Goal: Task Accomplishment & Management: Manage account settings

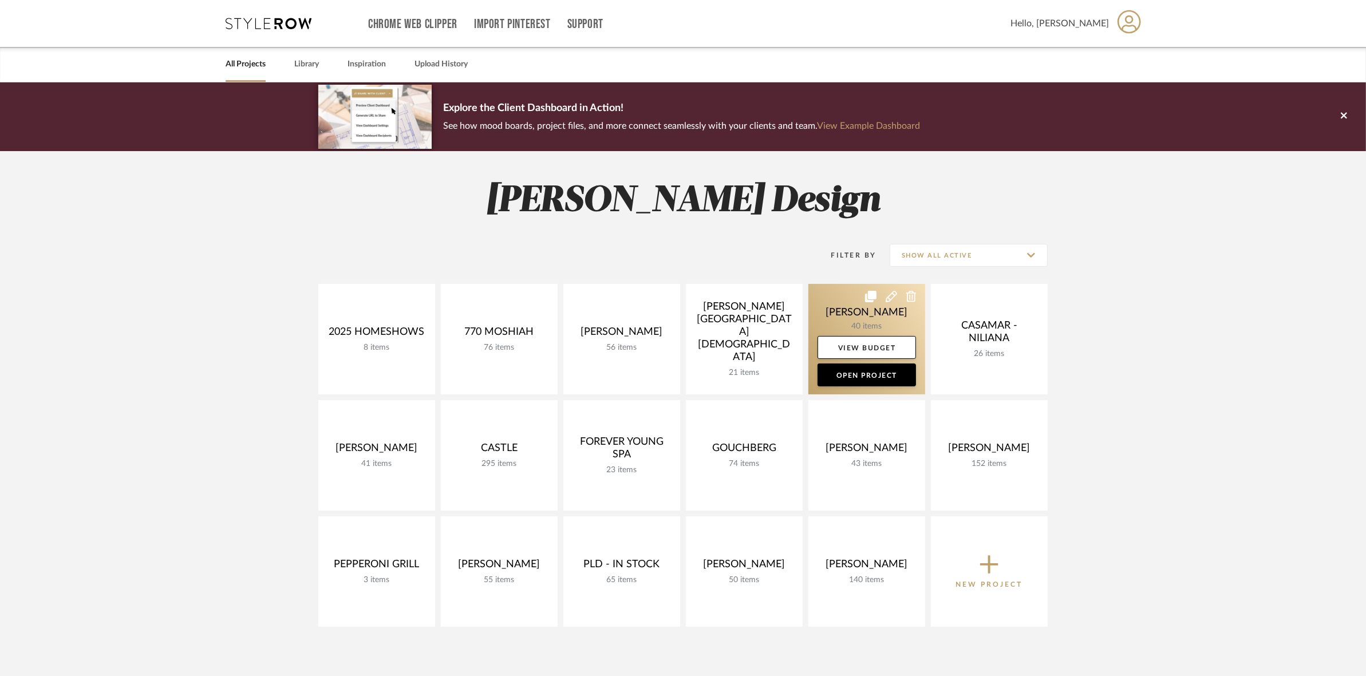
click at [851, 328] on link at bounding box center [866, 339] width 117 height 111
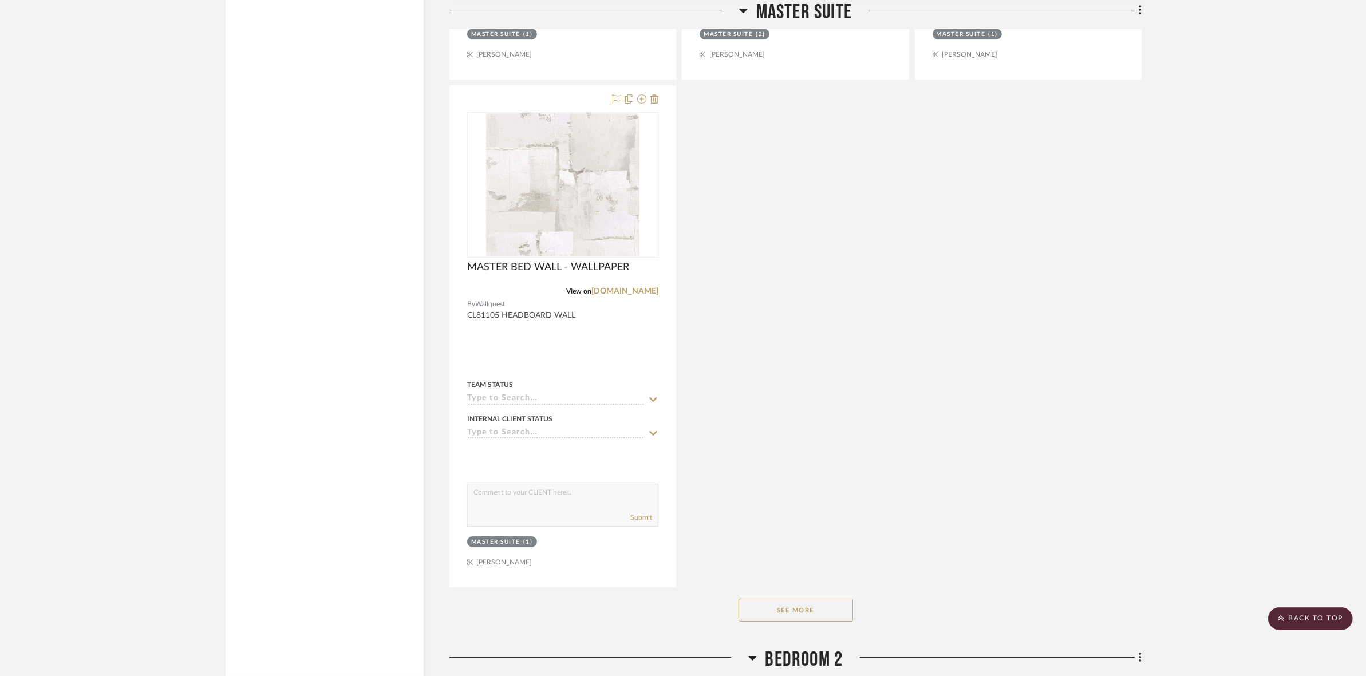
scroll to position [5153, 0]
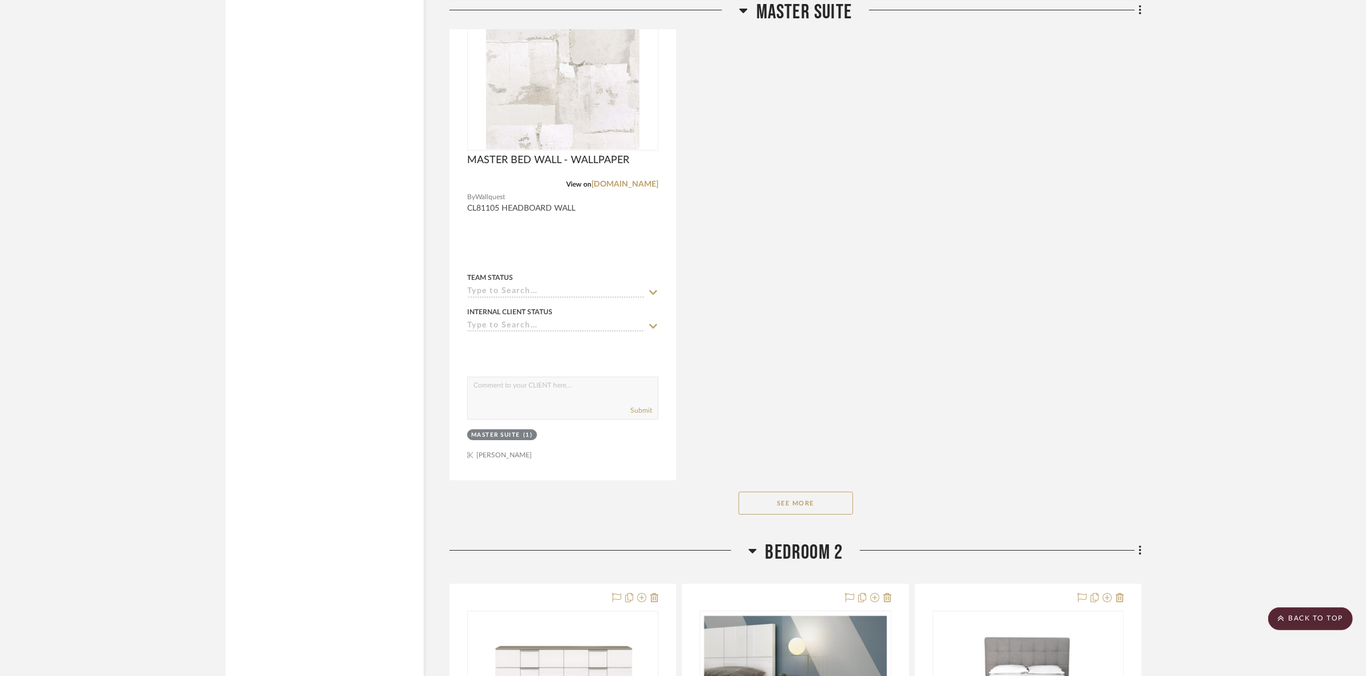
drag, startPoint x: 803, startPoint y: 483, endPoint x: 799, endPoint y: 501, distance: 18.8
click at [803, 484] on div "See More" at bounding box center [795, 503] width 692 height 46
drag, startPoint x: 799, startPoint y: 501, endPoint x: 906, endPoint y: 495, distance: 106.7
click at [799, 502] on button "See More" at bounding box center [796, 503] width 115 height 23
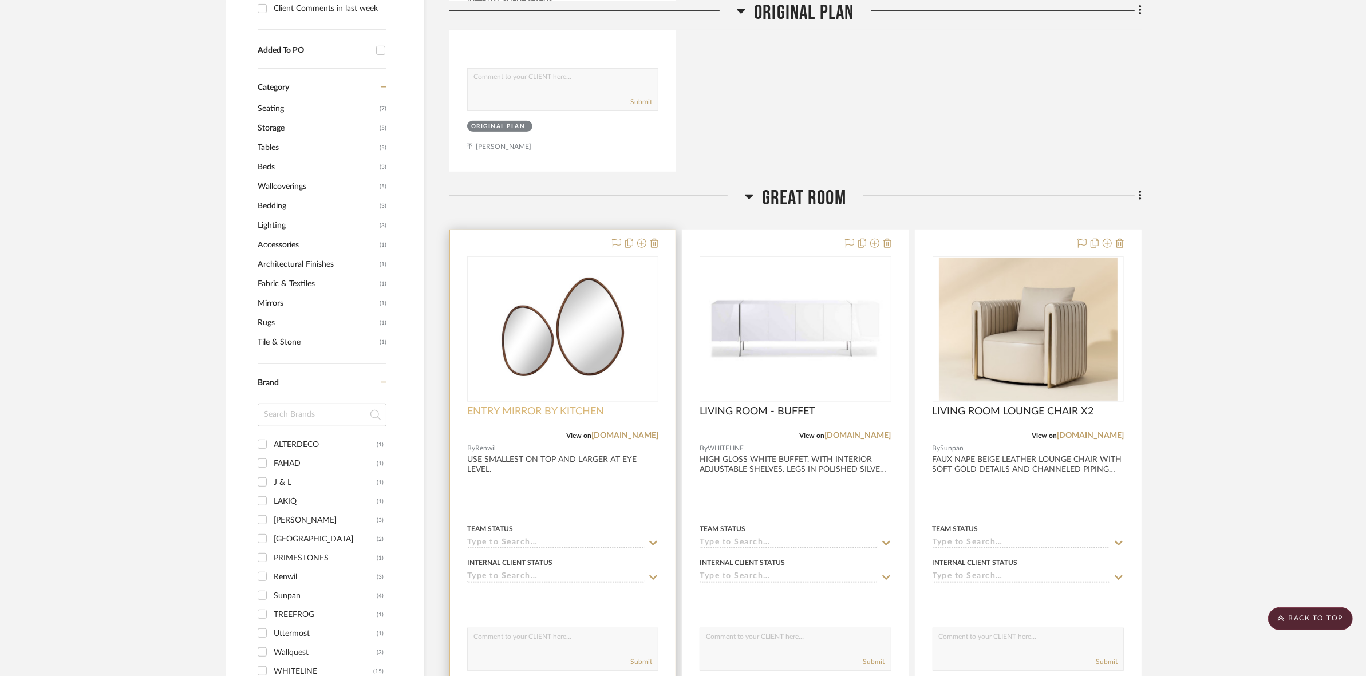
scroll to position [644, 0]
click at [533, 361] on img "0" at bounding box center [562, 328] width 143 height 143
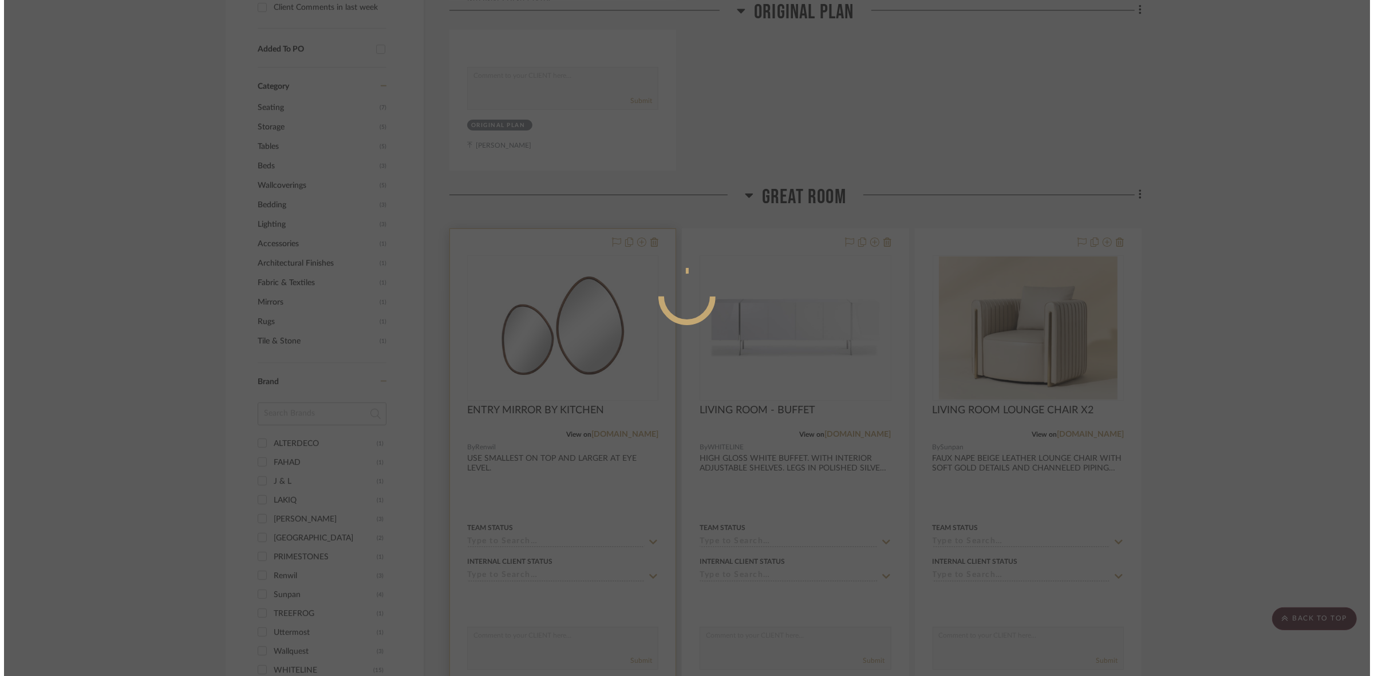
scroll to position [0, 0]
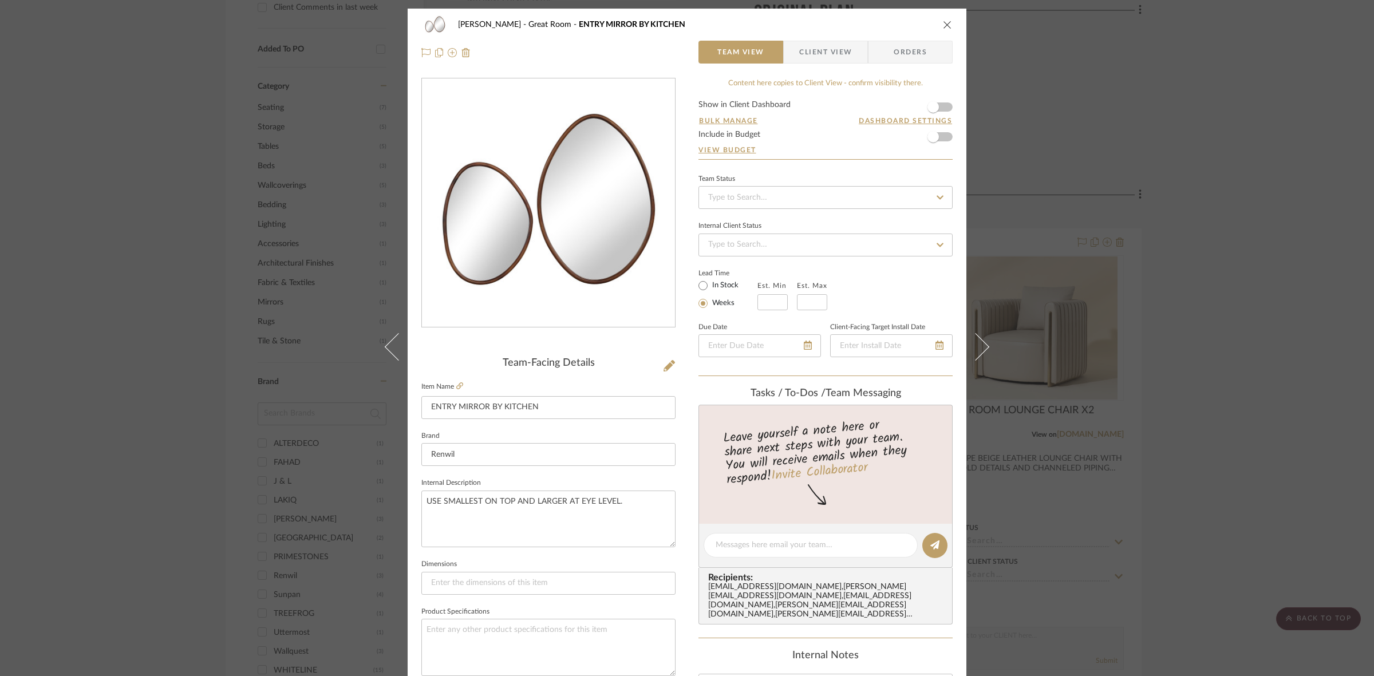
click at [460, 385] on fieldset "Item Name ENTRY MIRROR BY KITCHEN" at bounding box center [548, 399] width 254 height 40
click at [458, 385] on icon at bounding box center [459, 385] width 7 height 7
